Goal: Information Seeking & Learning: Learn about a topic

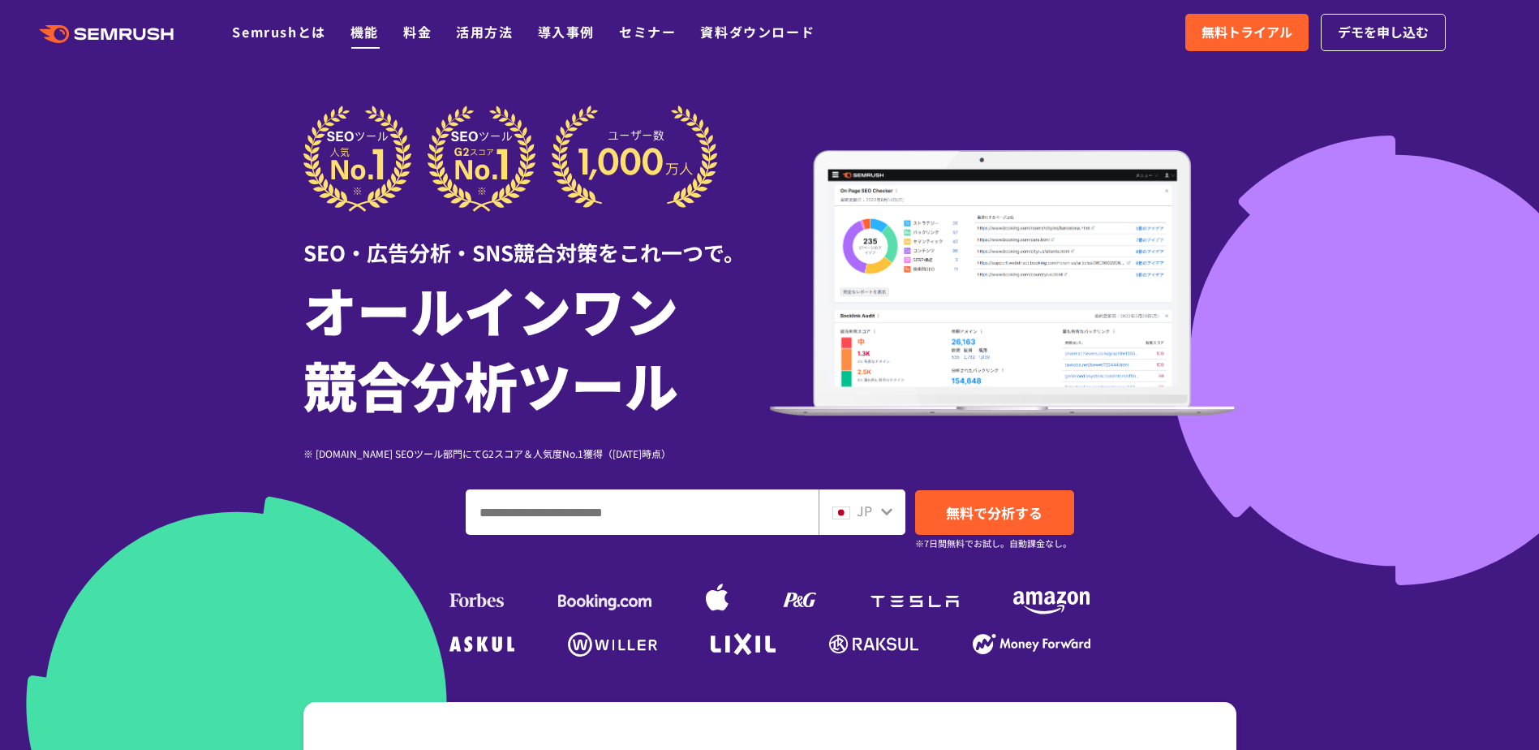
click at [357, 34] on link "機能" at bounding box center [364, 31] width 28 height 19
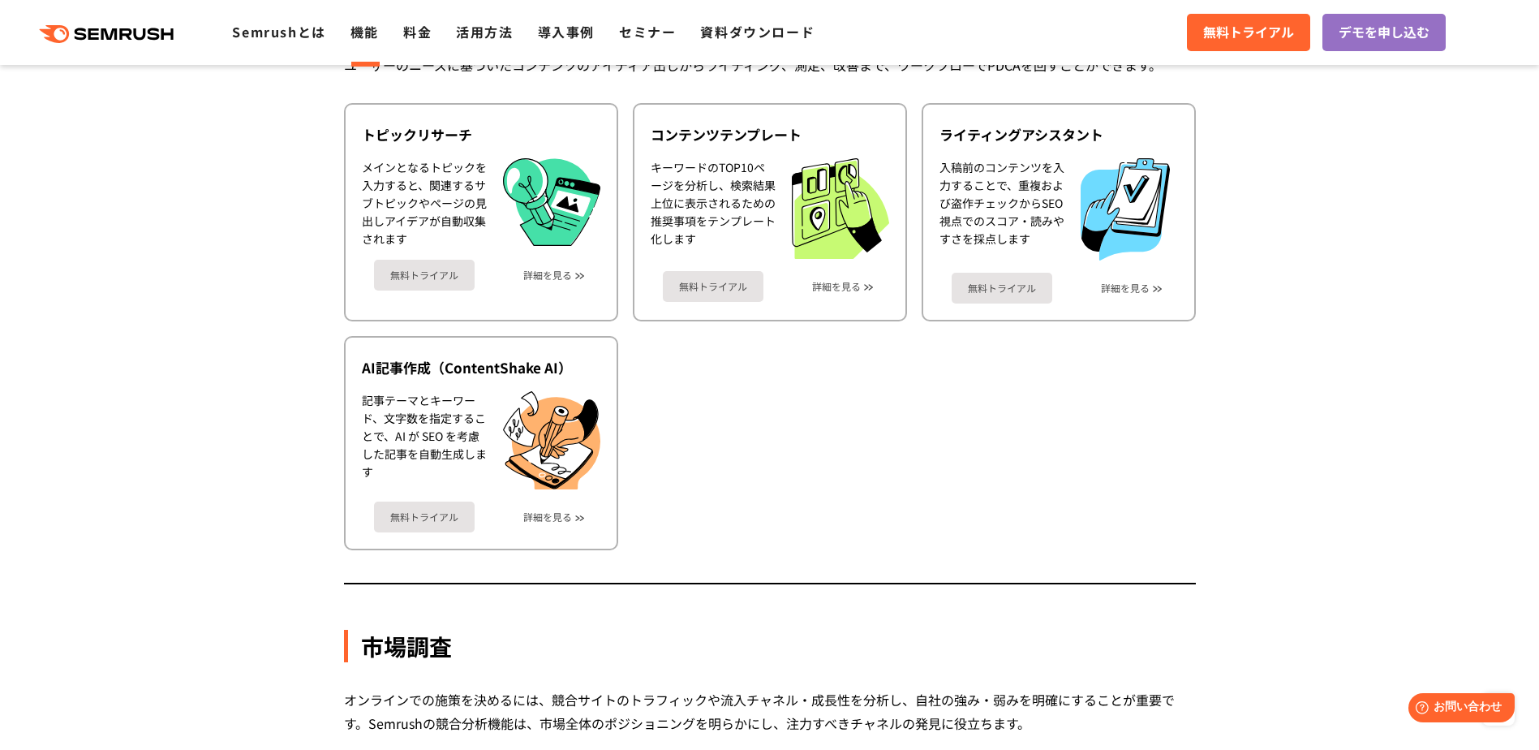
scroll to position [2190, 0]
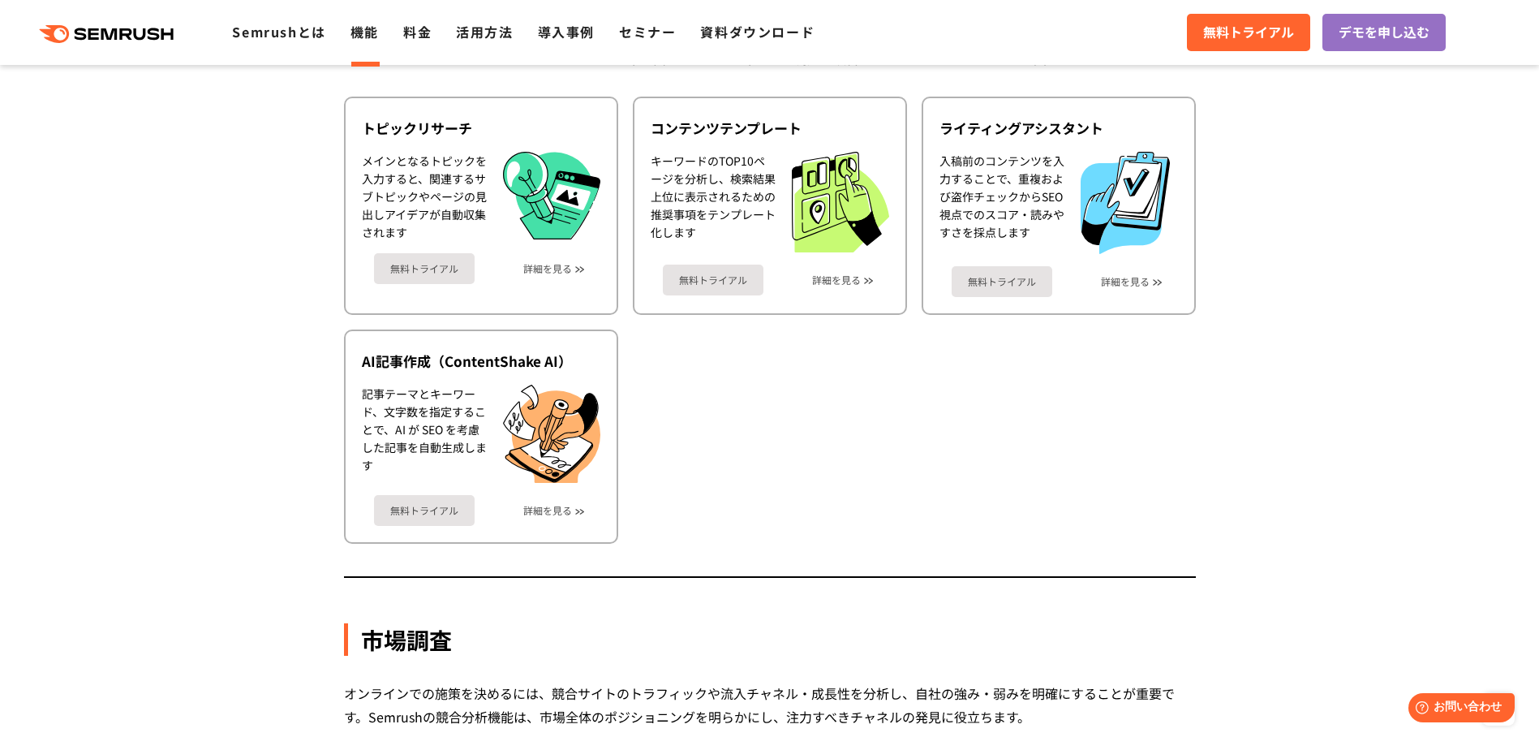
click at [311, 492] on section "機能詳細 デジタルマーケティングの様々な領域で自社、競合を分析 施策を実行するためのインサイトを導き出します SEO SEOを実行するには、テクニカルSEO、…" at bounding box center [769, 422] width 1539 height 4501
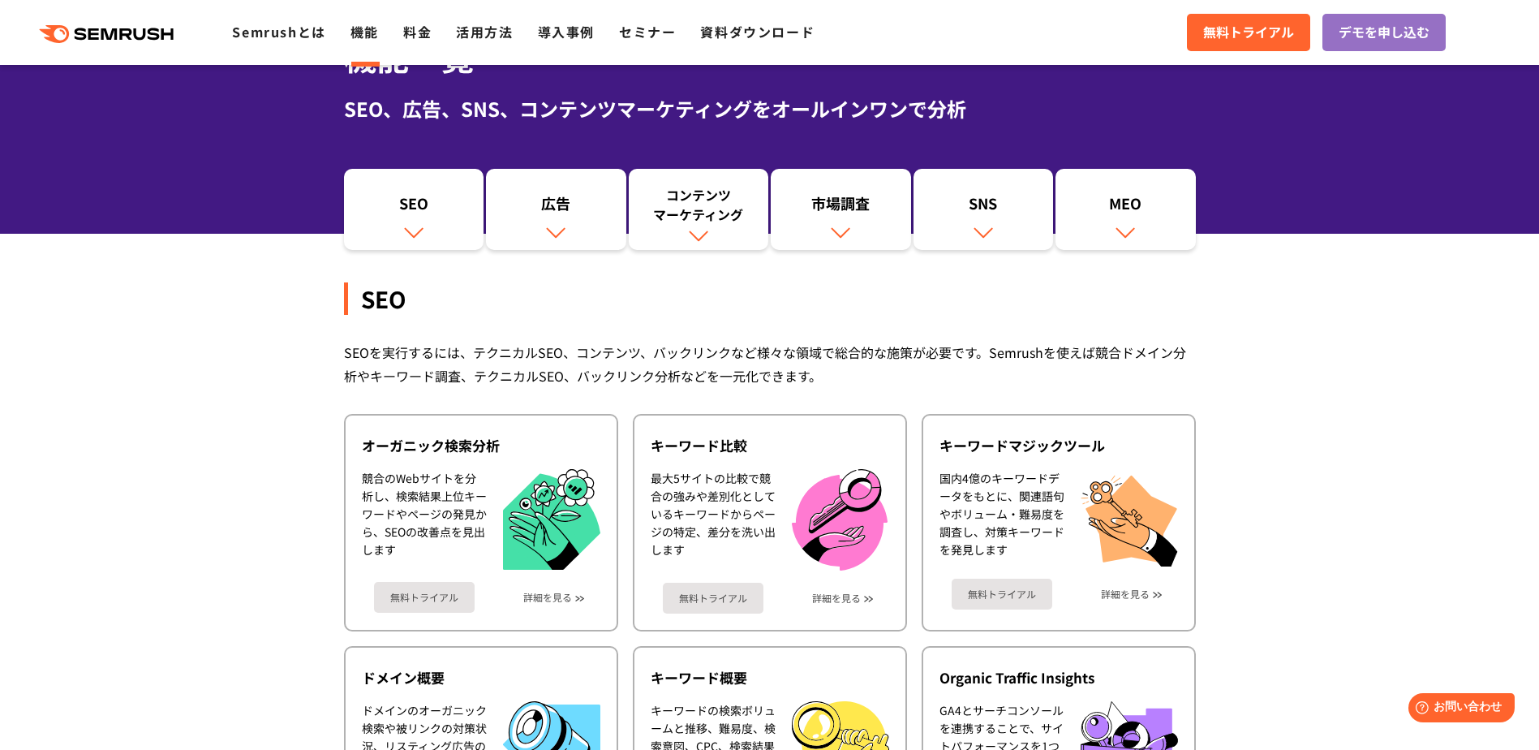
scroll to position [0, 0]
